Goal: Task Accomplishment & Management: Use online tool/utility

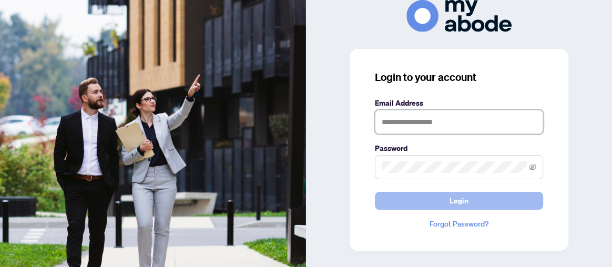
type input "**********"
click at [466, 196] on span "Login" at bounding box center [458, 200] width 19 height 17
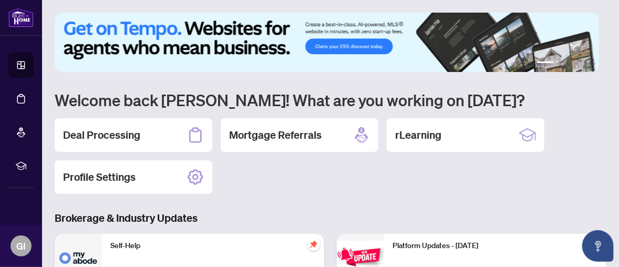
click at [138, 129] on h2 "Deal Processing" at bounding box center [101, 135] width 77 height 15
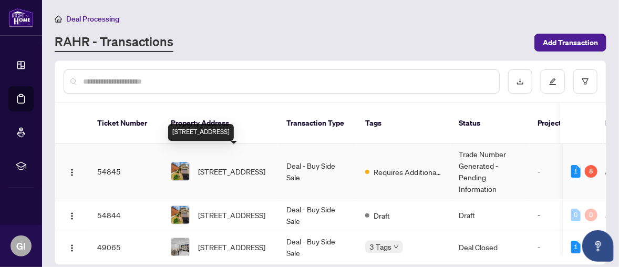
click at [212, 166] on span "[STREET_ADDRESS]" at bounding box center [231, 172] width 67 height 12
click at [212, 153] on main "Deal Processing [PERSON_NAME] - Transactions Add Transaction Ticket Number Prop…" at bounding box center [330, 133] width 577 height 267
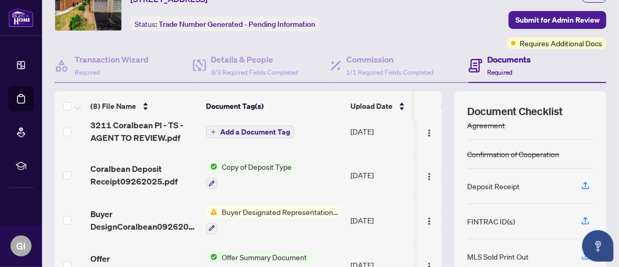
scroll to position [105, 0]
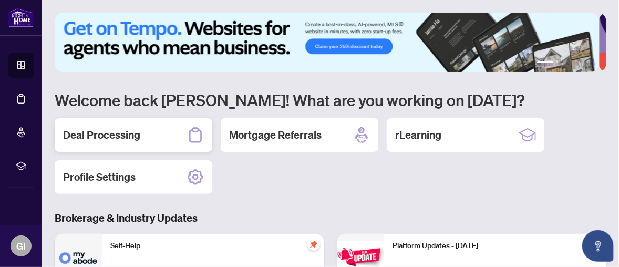
click at [139, 133] on div "Deal Processing" at bounding box center [134, 135] width 158 height 34
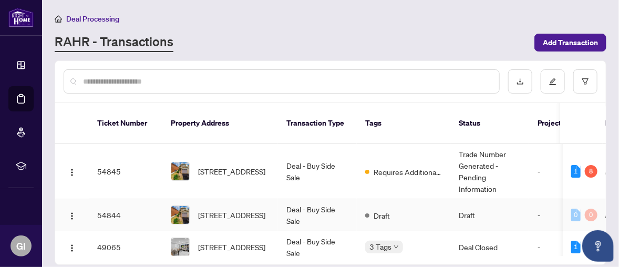
scroll to position [105, 0]
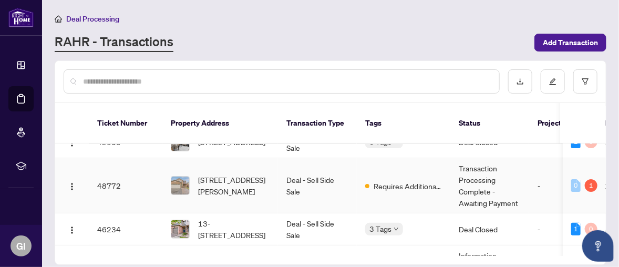
click at [194, 174] on div "[STREET_ADDRESS][PERSON_NAME]" at bounding box center [220, 185] width 99 height 23
